Goal: Task Accomplishment & Management: Use online tool/utility

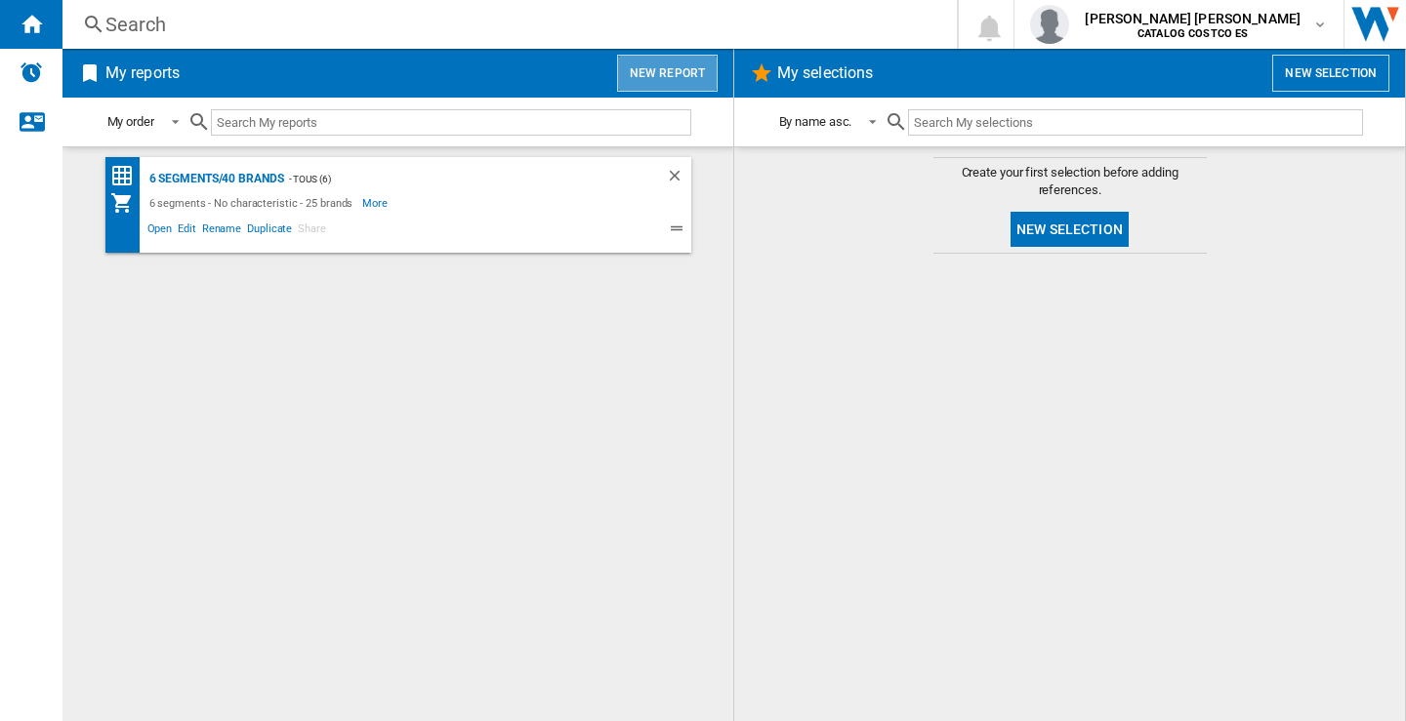
click at [669, 74] on button "New report" at bounding box center [667, 73] width 101 height 37
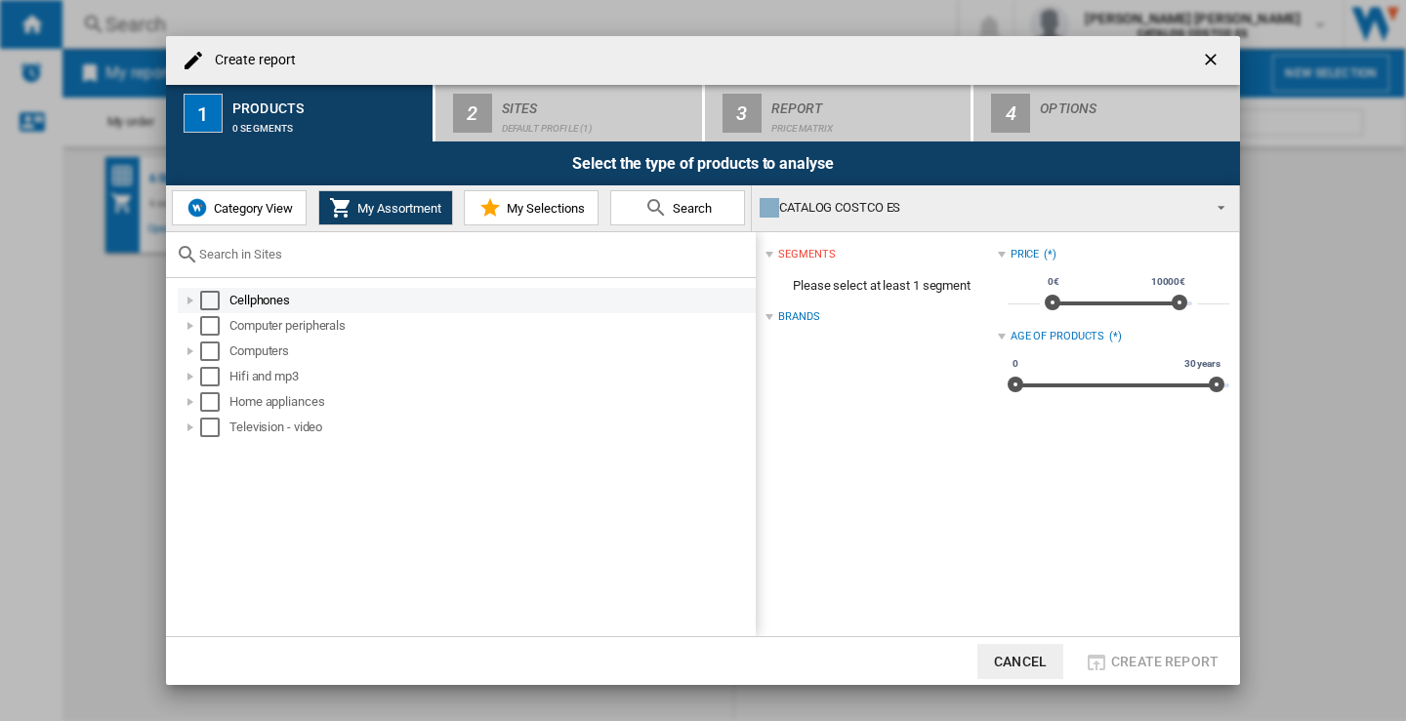
click at [213, 305] on div "Select" at bounding box center [210, 301] width 20 height 20
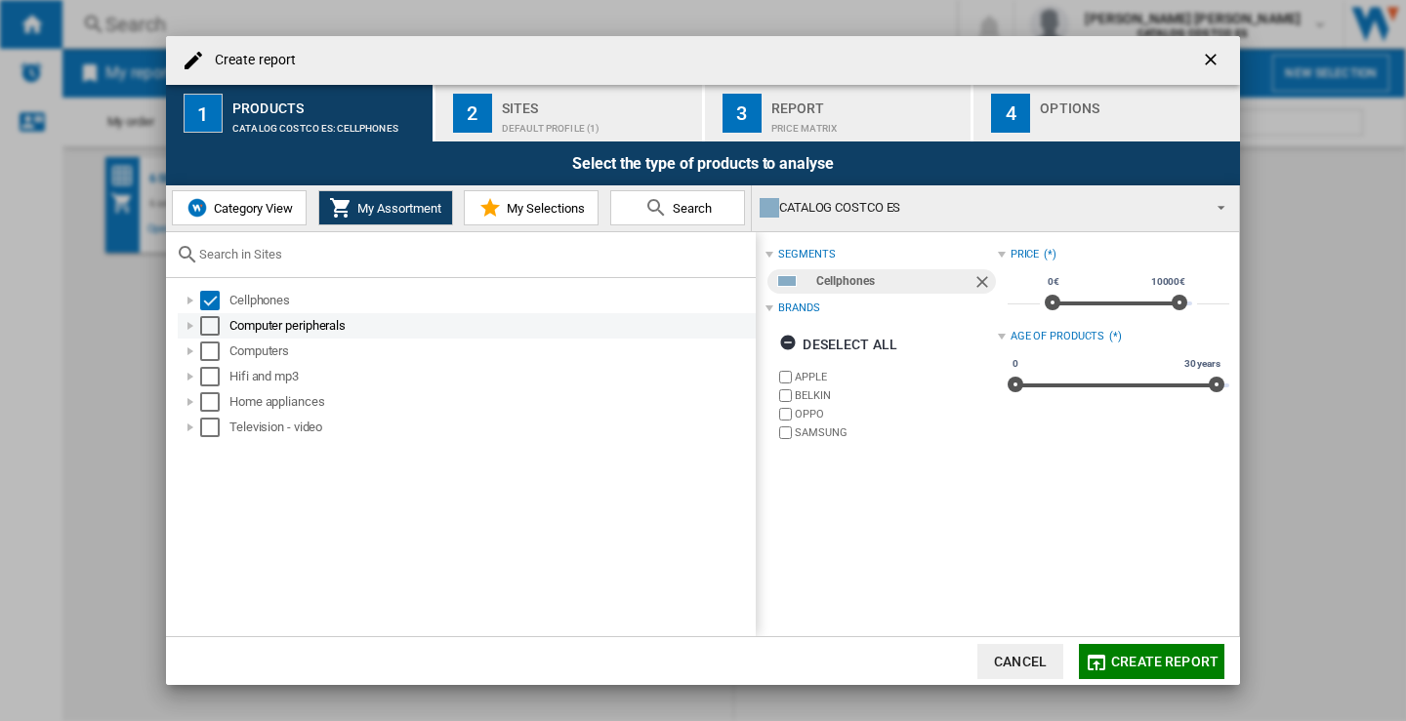
click at [211, 317] on div "Select" at bounding box center [210, 326] width 20 height 20
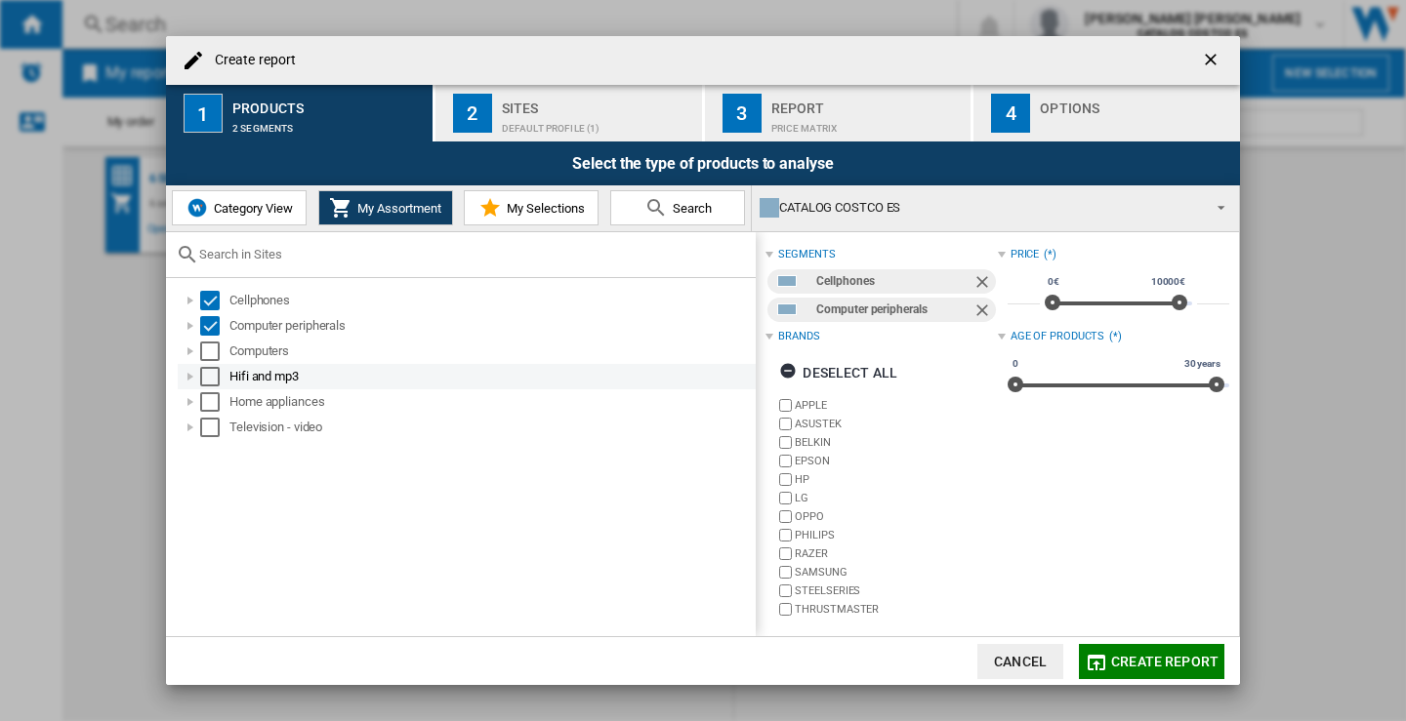
drag, startPoint x: 204, startPoint y: 346, endPoint x: 215, endPoint y: 386, distance: 41.4
click at [205, 346] on div "Select" at bounding box center [210, 352] width 20 height 20
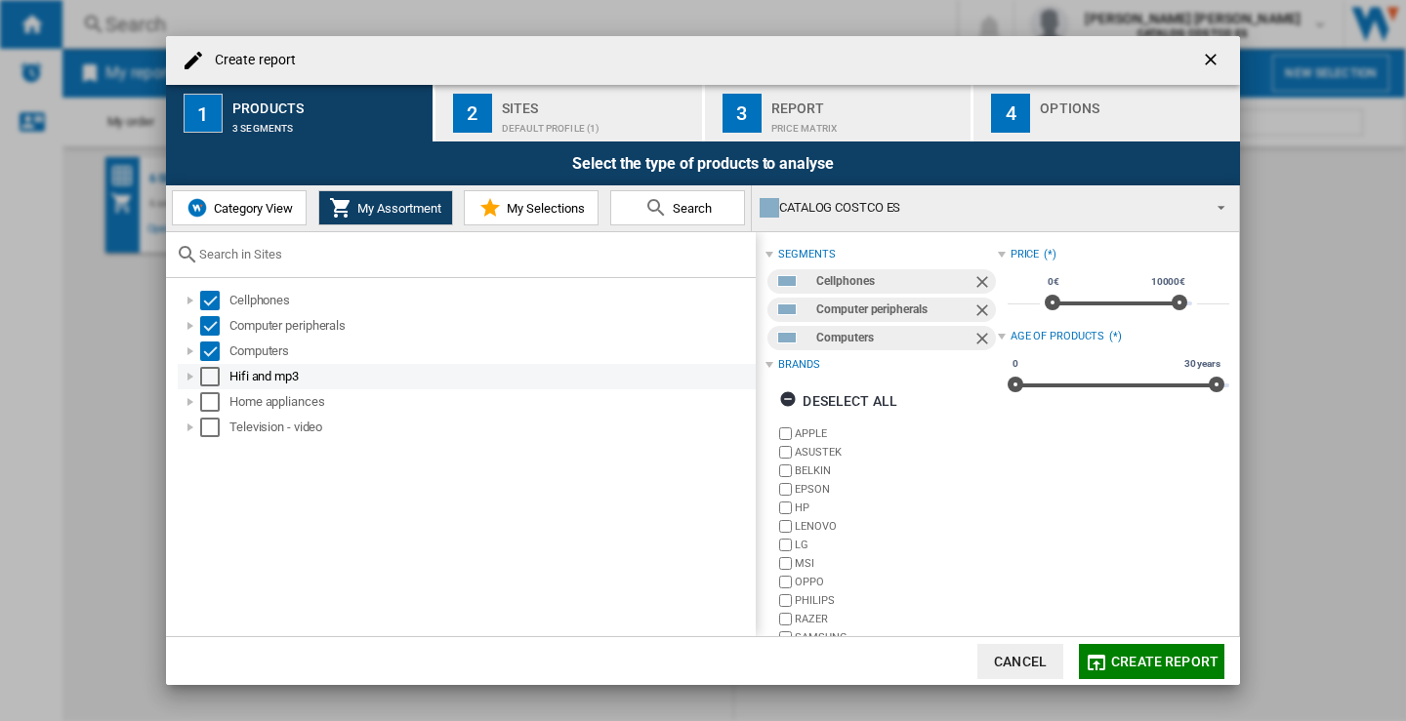
click at [212, 382] on div "Select" at bounding box center [210, 377] width 20 height 20
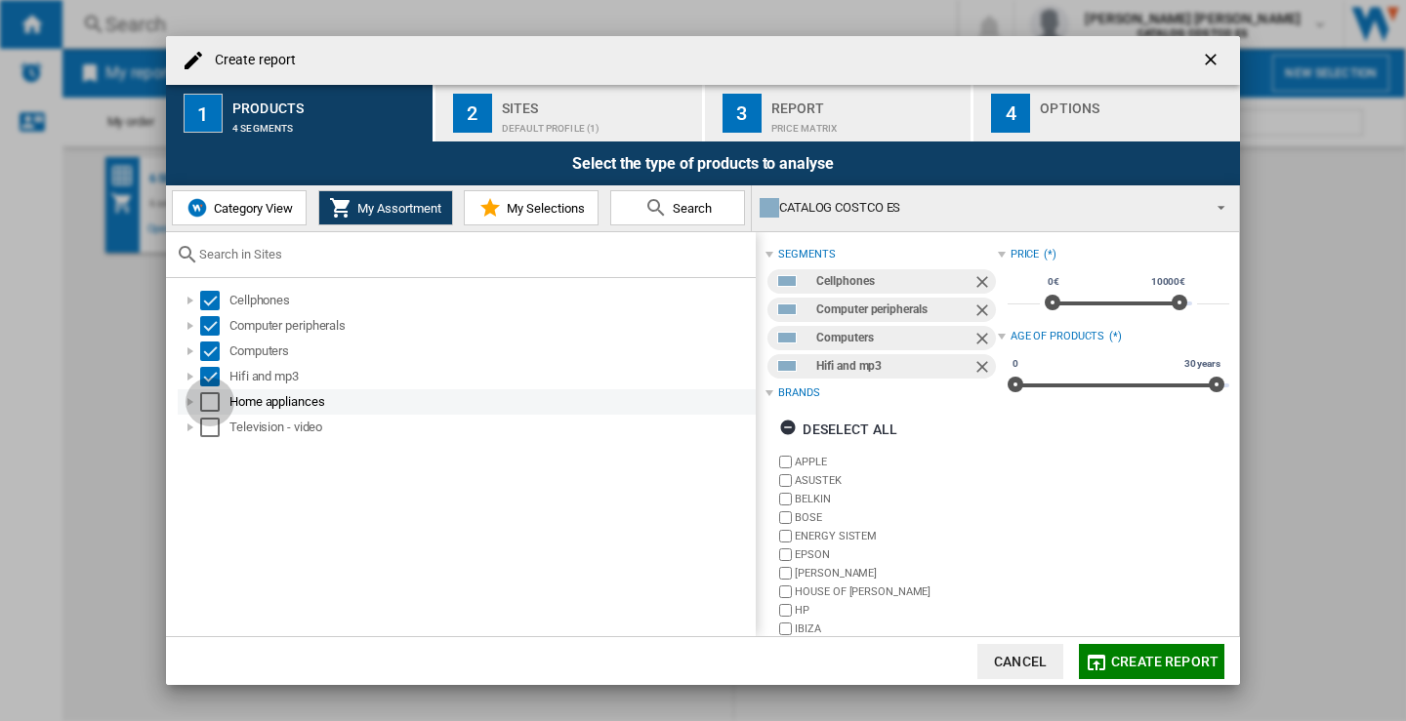
click at [215, 403] on div "Select" at bounding box center [210, 402] width 20 height 20
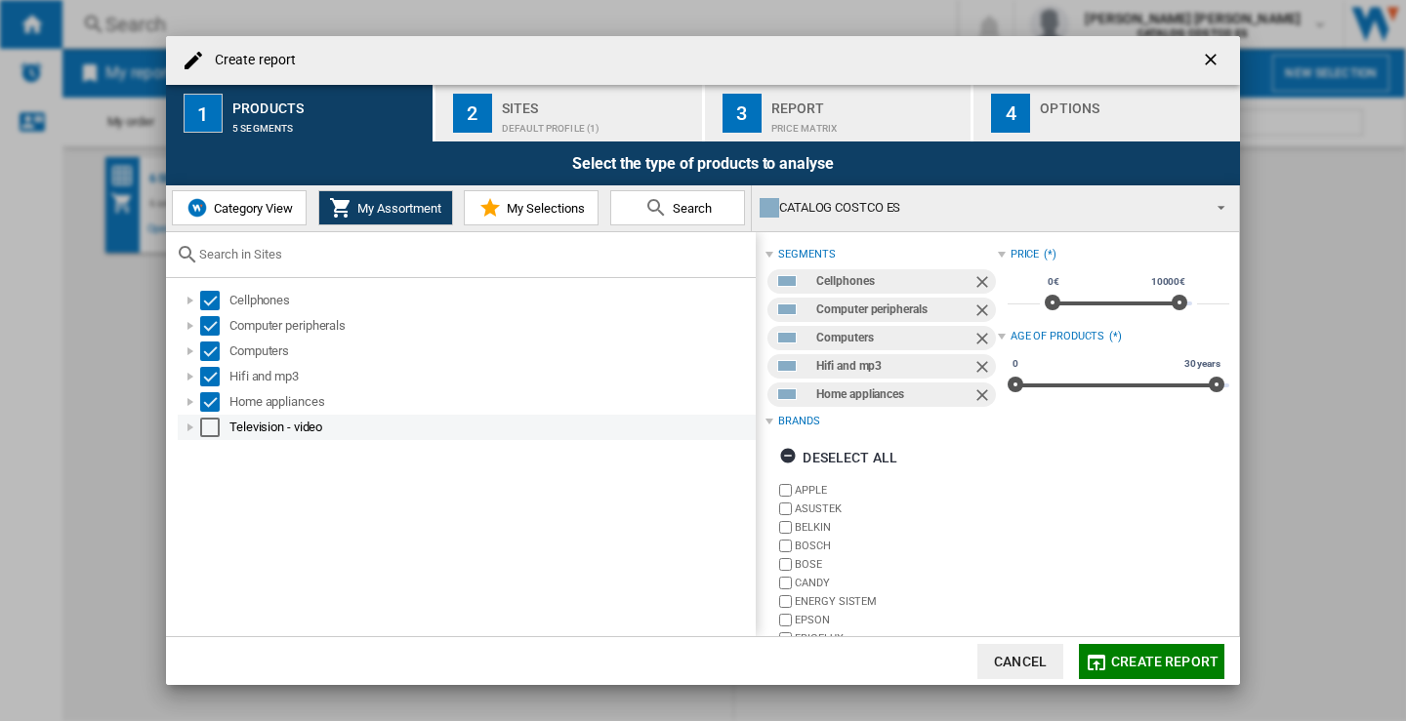
click at [215, 424] on div "Select" at bounding box center [210, 428] width 20 height 20
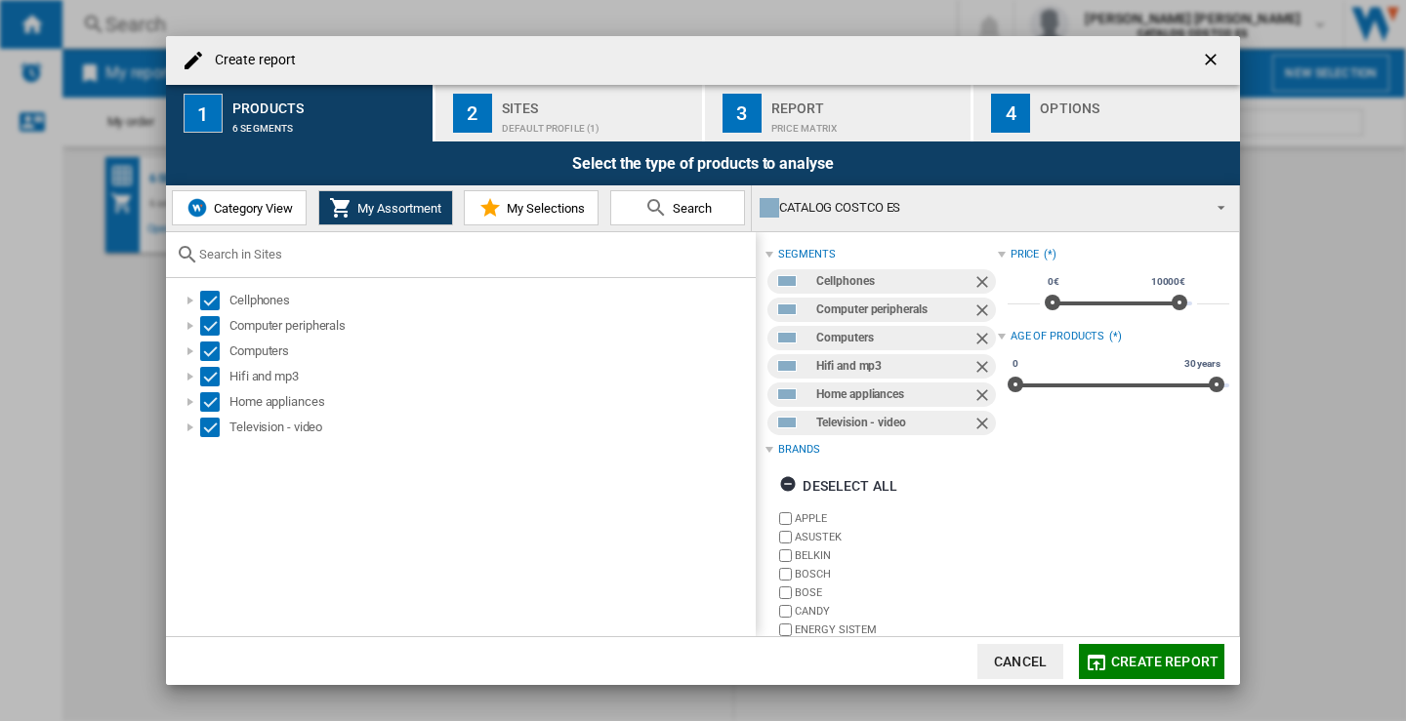
click at [538, 114] on div "Default profile (1)" at bounding box center [598, 123] width 192 height 21
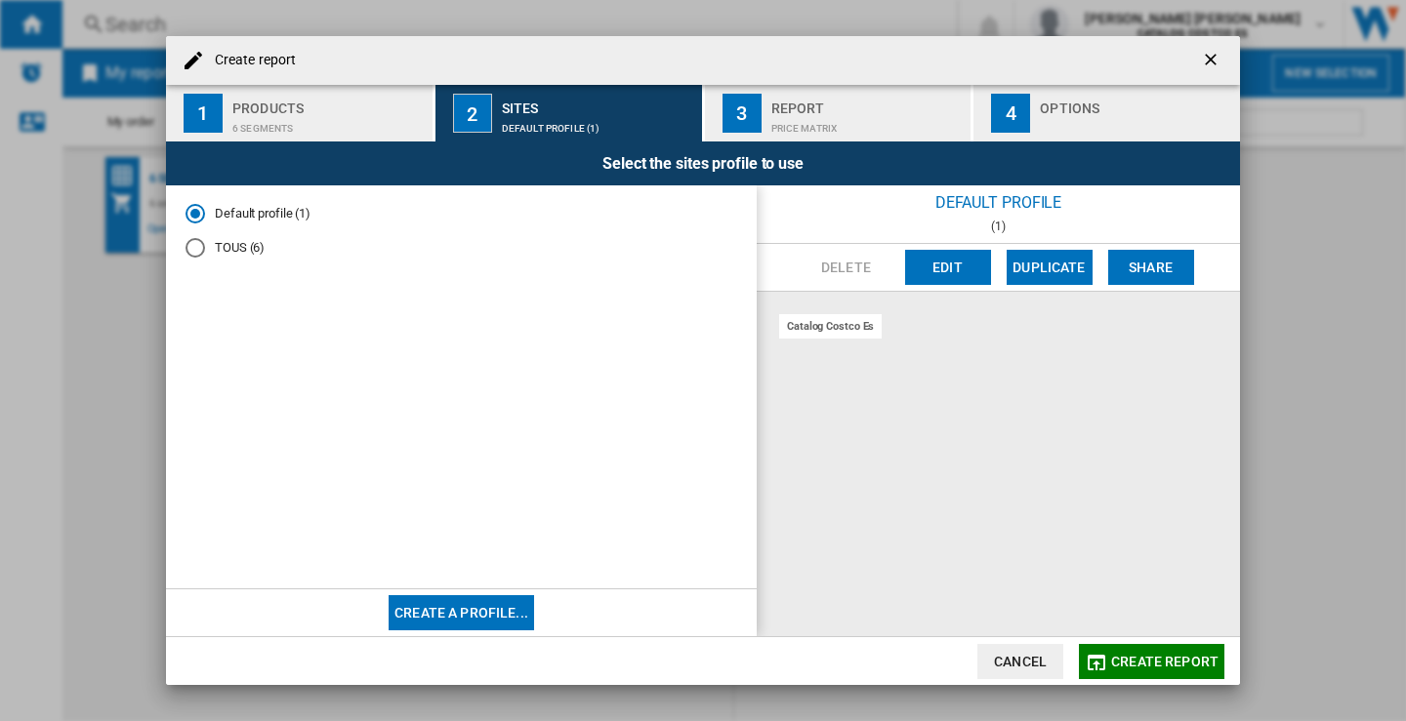
click at [193, 252] on div "TOUS (6)" at bounding box center [195, 248] width 20 height 20
click at [829, 111] on div "Report" at bounding box center [867, 103] width 192 height 21
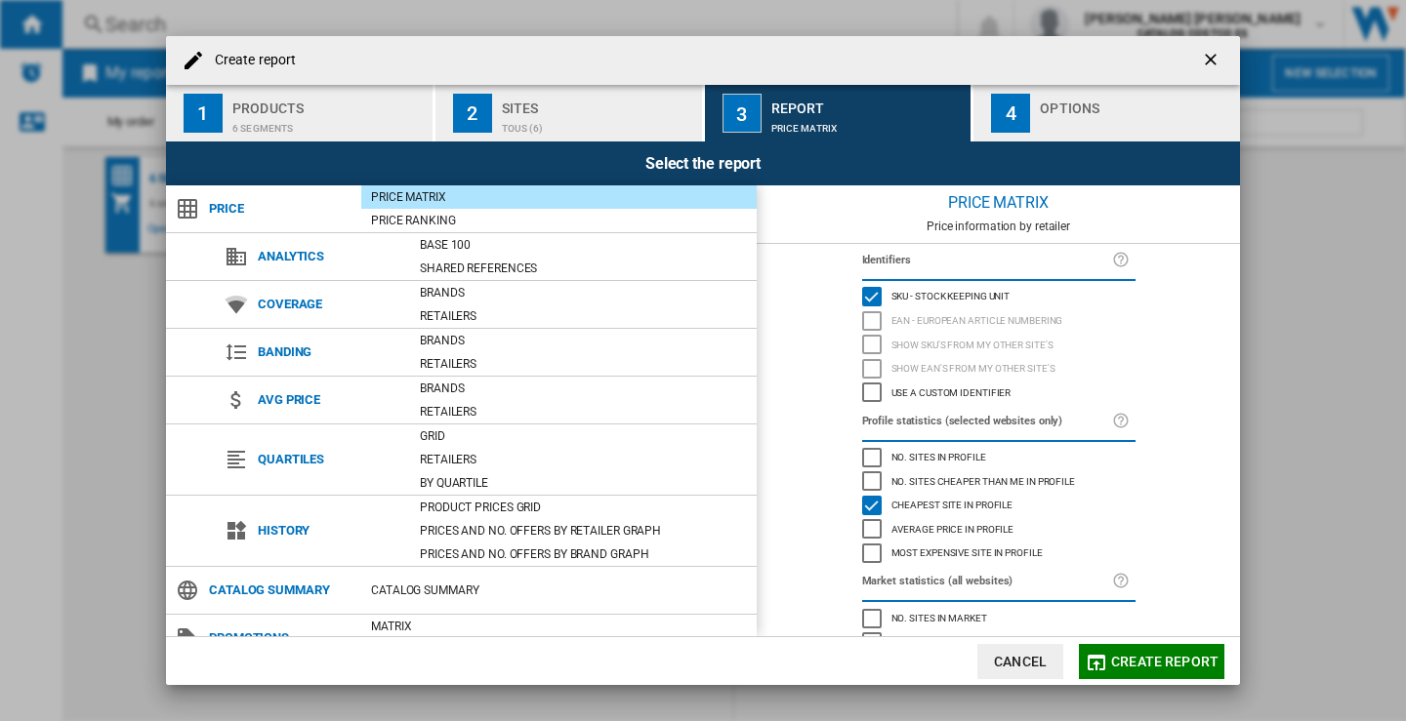
click at [1085, 95] on div "Options" at bounding box center [1136, 103] width 192 height 21
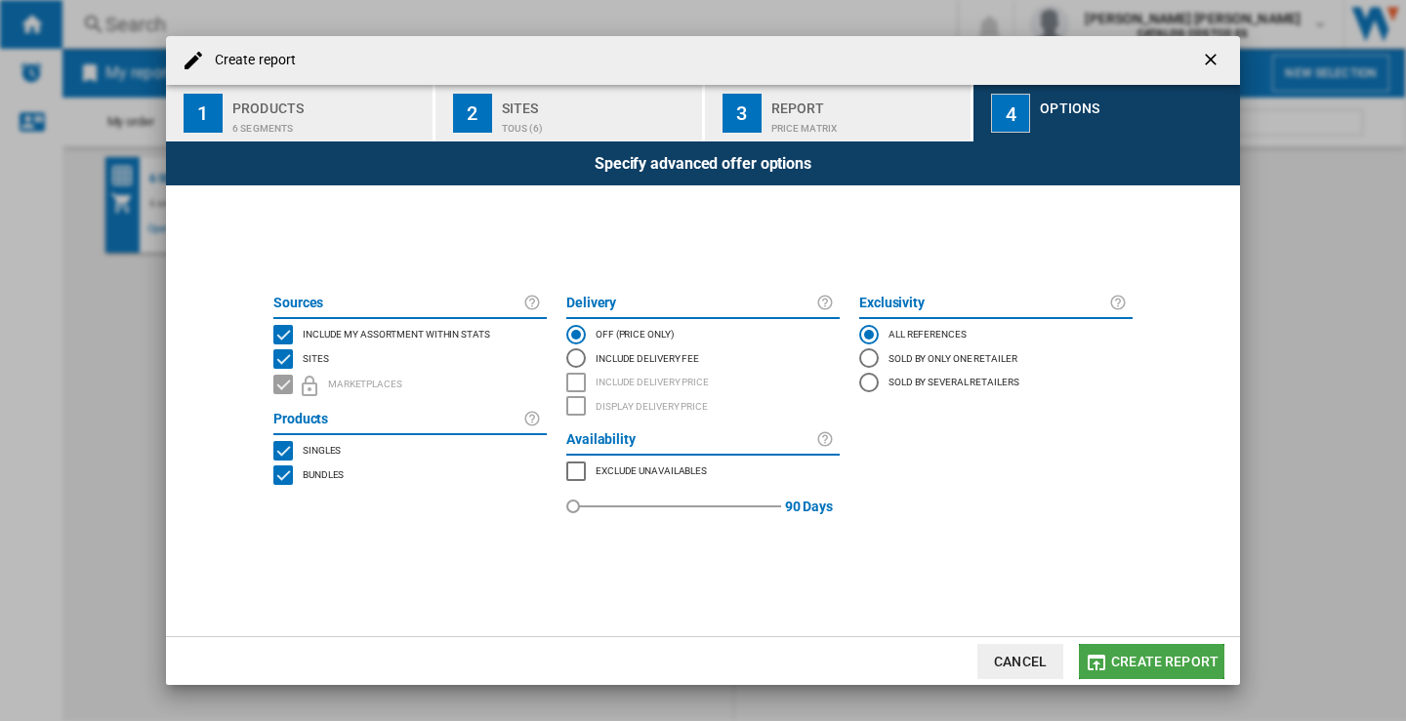
click at [1161, 664] on span "Create report" at bounding box center [1164, 662] width 107 height 16
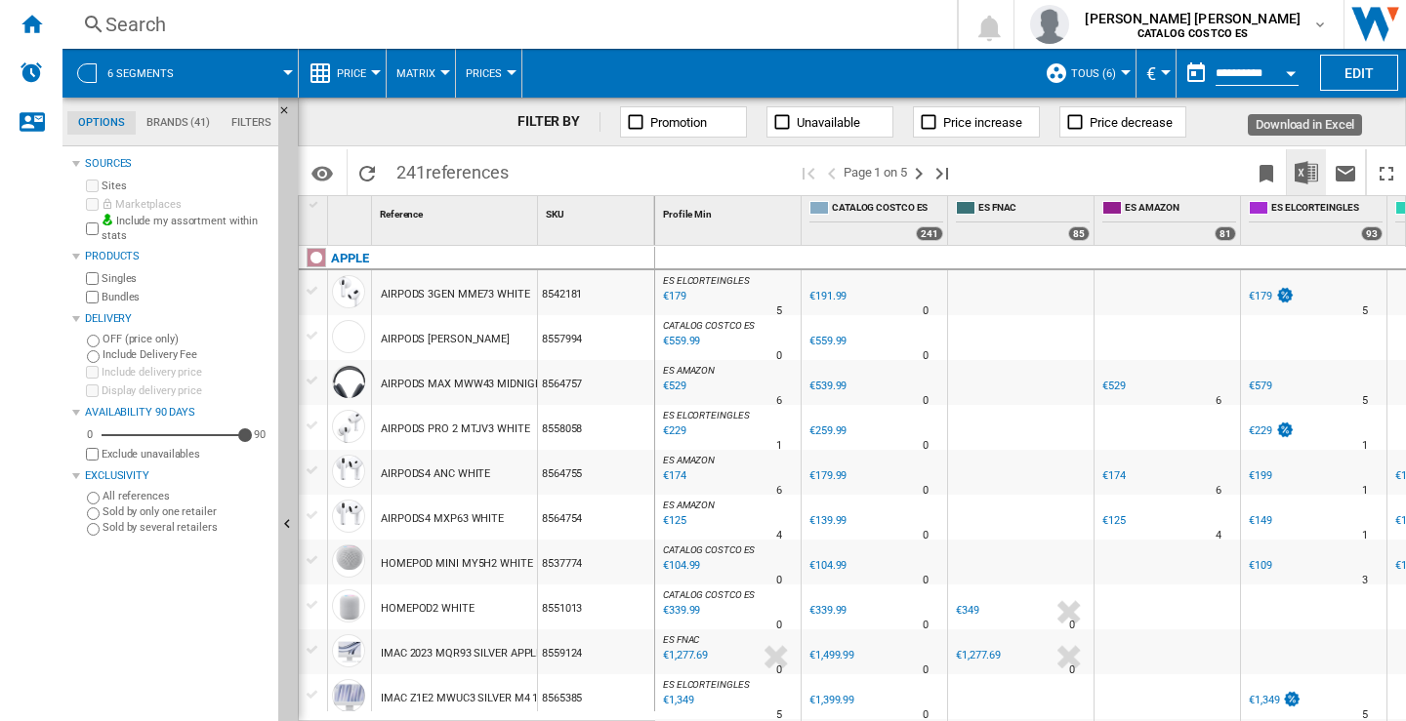
click at [1305, 179] on img "Download in Excel" at bounding box center [1306, 172] width 23 height 23
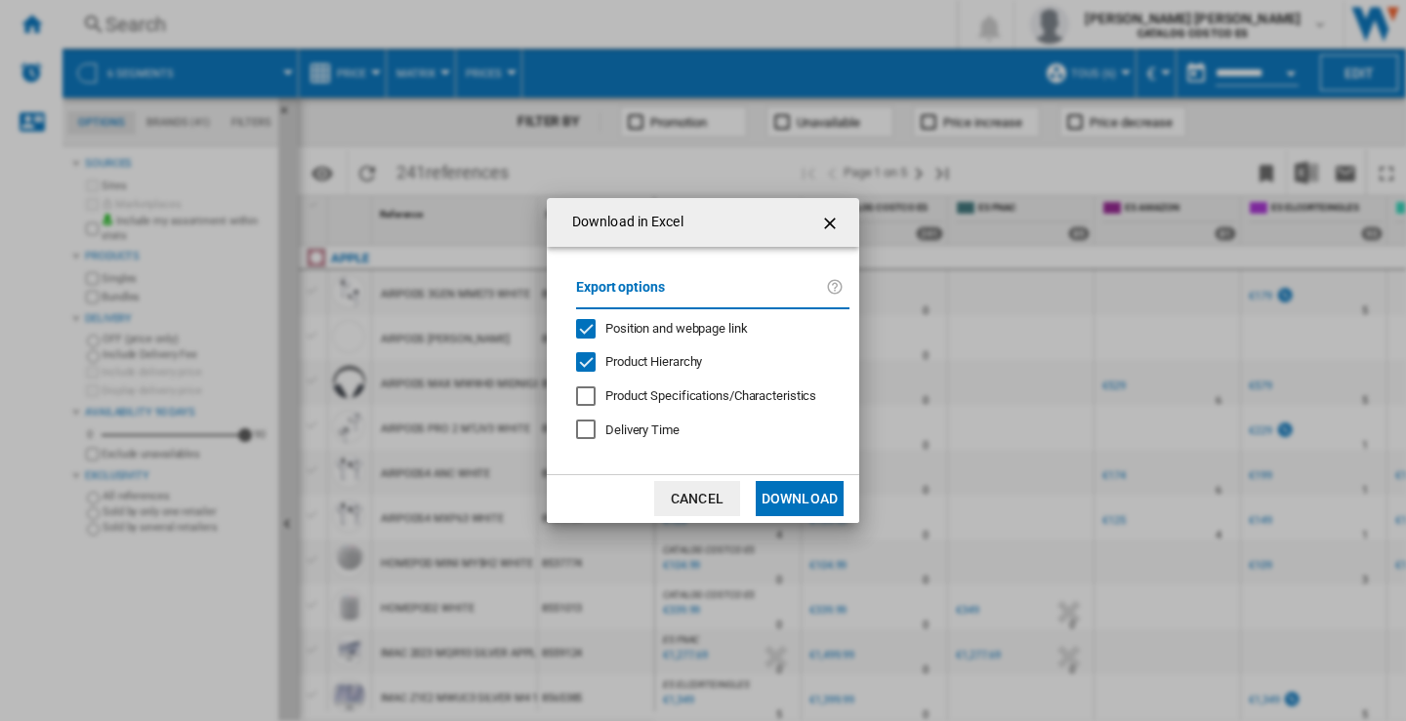
click at [814, 506] on button "Download" at bounding box center [800, 498] width 88 height 35
